Goal: Check status: Check status

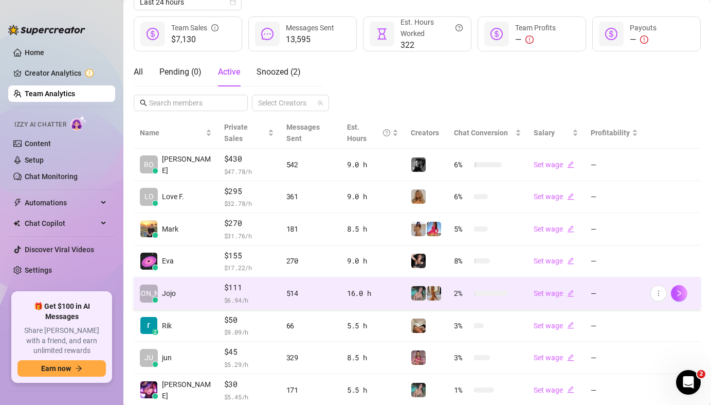
scroll to position [242, 0]
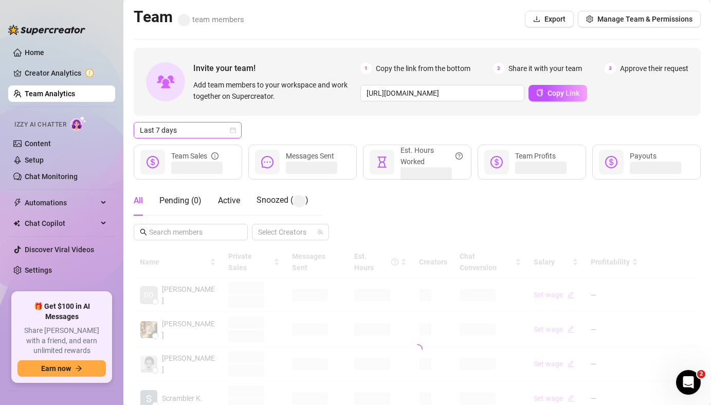
click at [182, 135] on span "Last 7 days" at bounding box center [188, 129] width 96 height 15
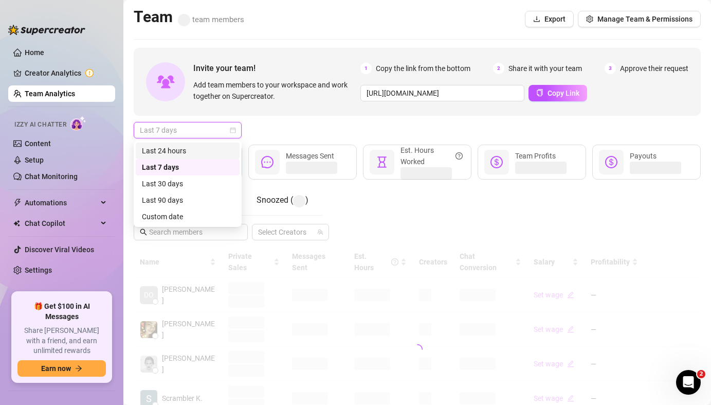
click at [181, 148] on div "Last 24 hours" at bounding box center [187, 150] width 91 height 11
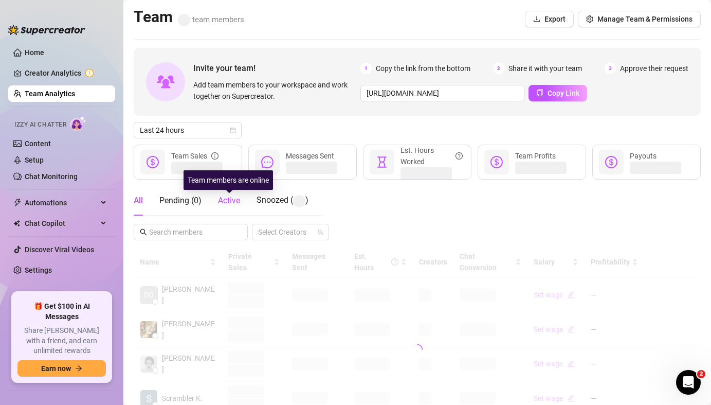
click at [228, 200] on span "Active" at bounding box center [229, 200] width 22 height 10
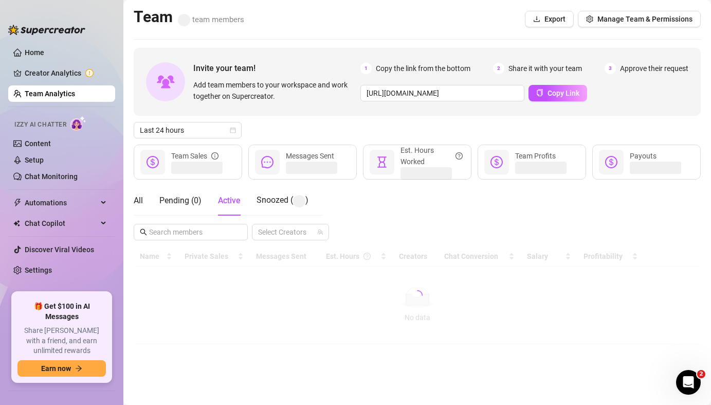
click at [296, 133] on div "Last 24 hours" at bounding box center [417, 130] width 567 height 16
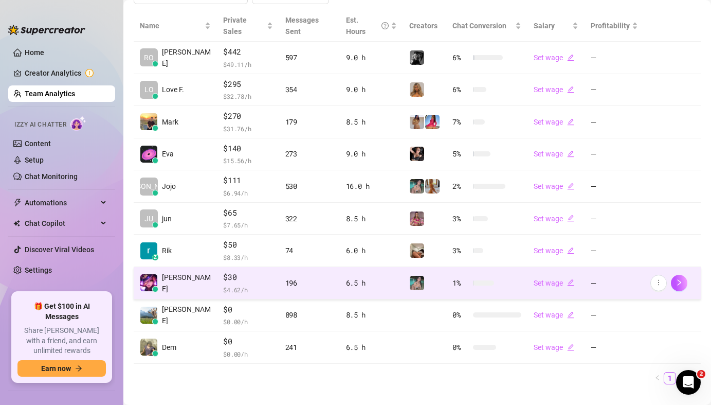
scroll to position [242, 0]
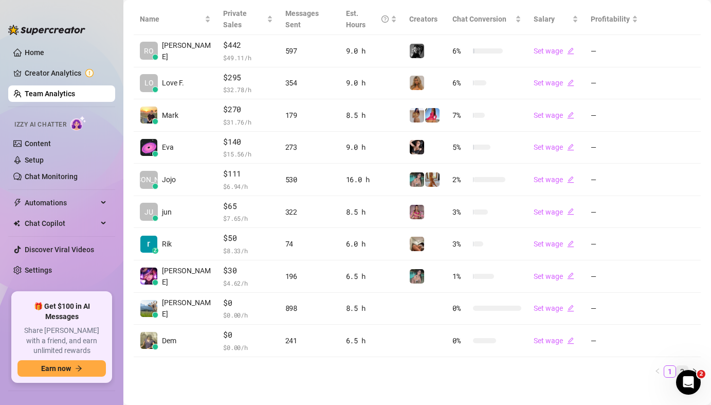
click at [676, 365] on link "2" at bounding box center [681, 370] width 11 height 11
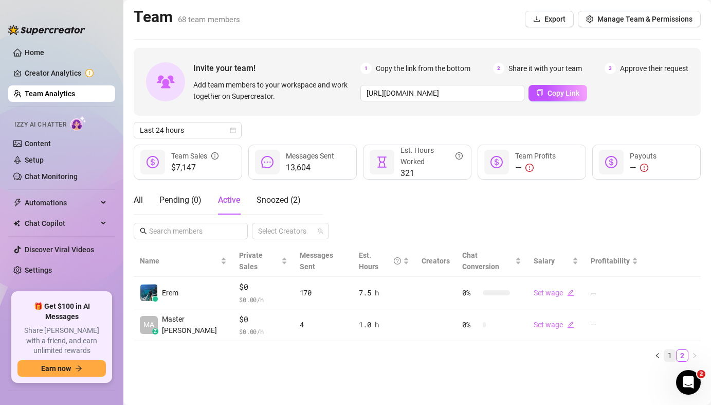
click at [667, 350] on link "1" at bounding box center [669, 355] width 11 height 11
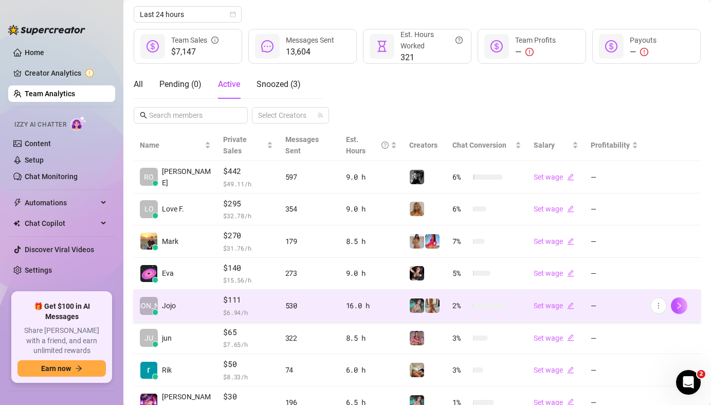
scroll to position [242, 0]
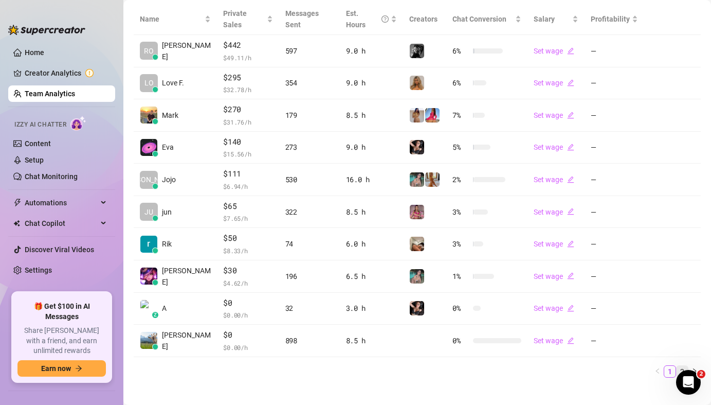
click at [676, 365] on link "2" at bounding box center [681, 370] width 11 height 11
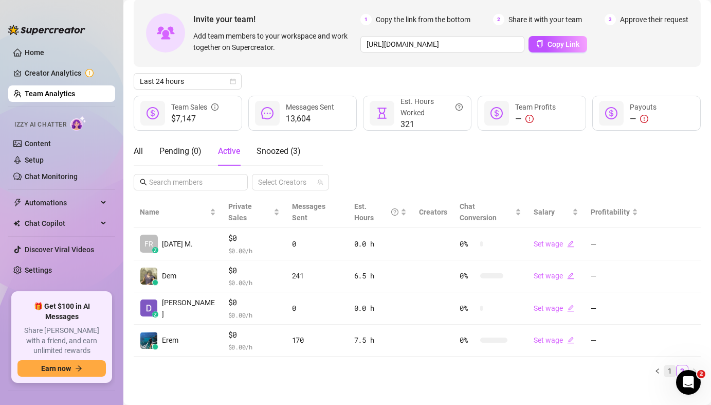
click at [664, 365] on link "1" at bounding box center [669, 370] width 11 height 11
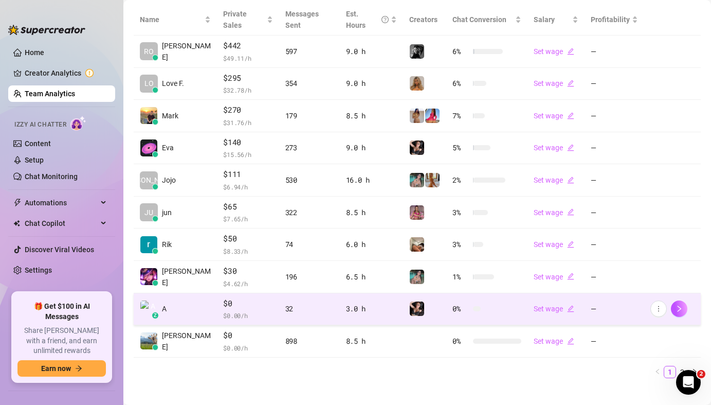
scroll to position [224, 0]
